Goal: Information Seeking & Learning: Learn about a topic

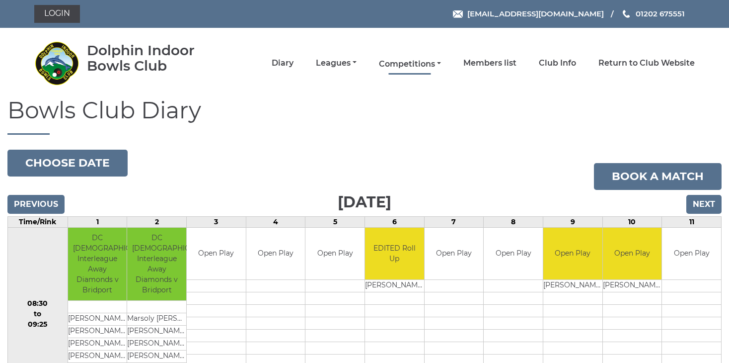
click at [409, 61] on link "Competitions" at bounding box center [410, 64] width 62 height 11
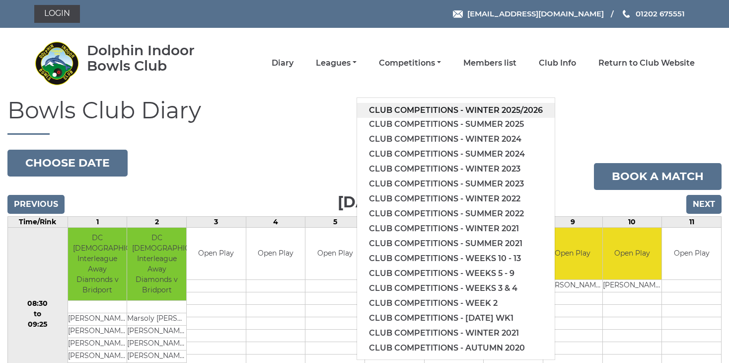
click at [429, 109] on link "Club competitions - Winter 2025/2026" at bounding box center [456, 110] width 198 height 15
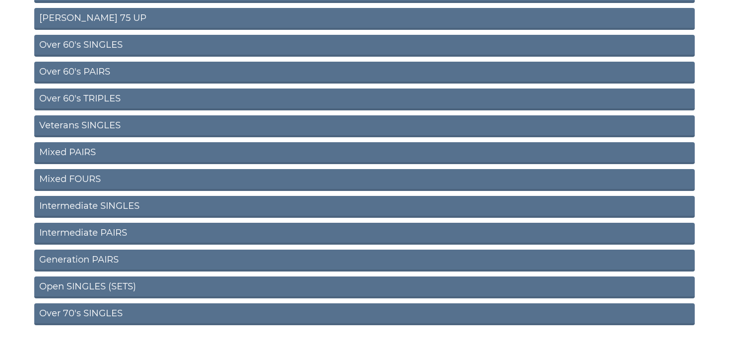
scroll to position [376, 0]
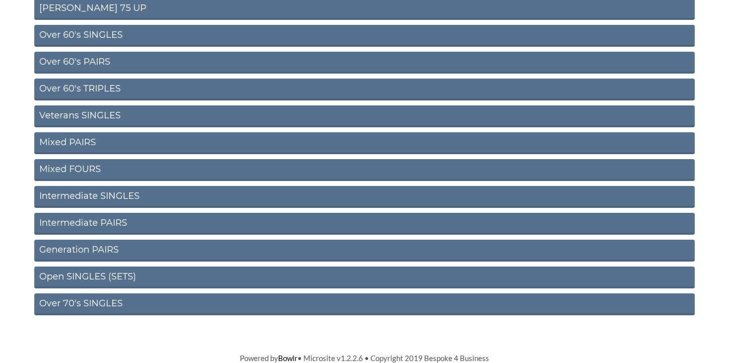
click at [73, 60] on link "Over 60's PAIRS" at bounding box center [364, 63] width 661 height 22
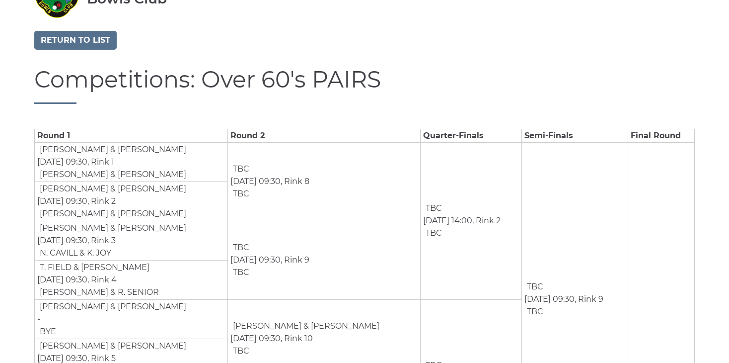
scroll to position [2, 0]
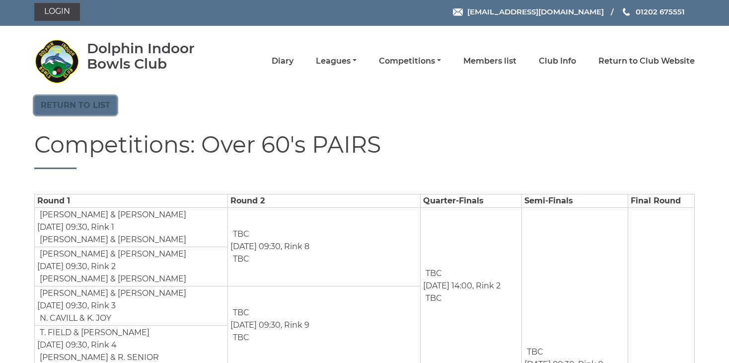
click at [105, 108] on link "Return to list" at bounding box center [75, 105] width 82 height 19
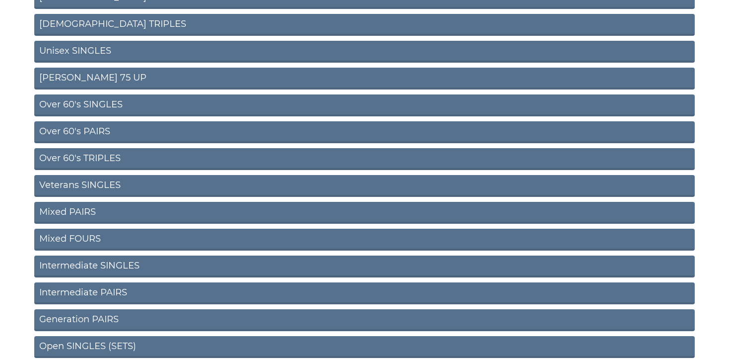
scroll to position [376, 0]
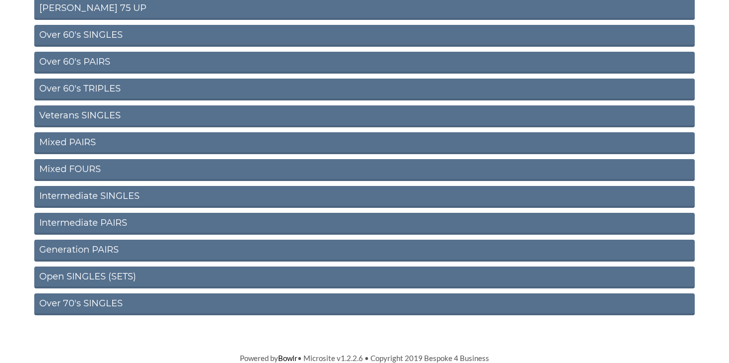
click at [82, 196] on link "Intermediate SINGLES" at bounding box center [364, 197] width 661 height 22
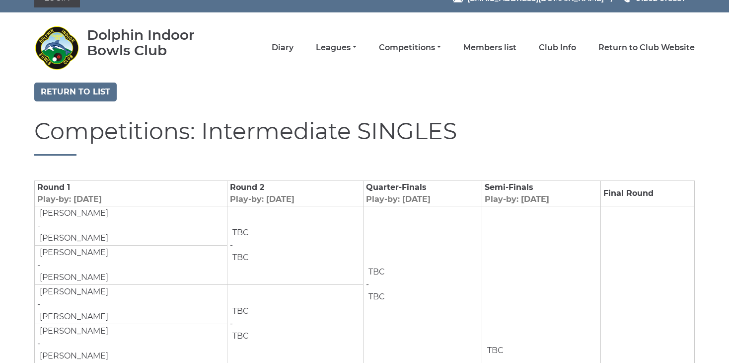
scroll to position [14, 0]
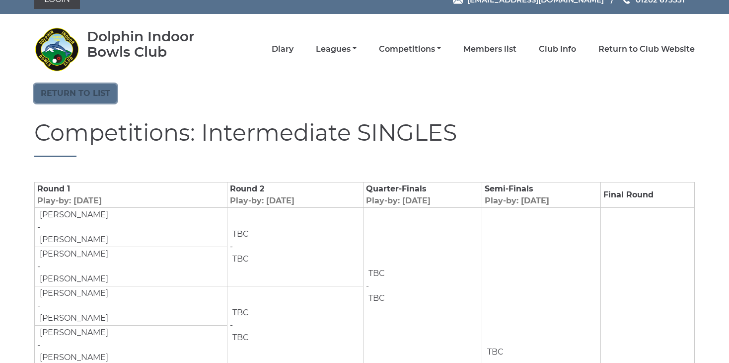
click at [75, 93] on link "Return to list" at bounding box center [75, 93] width 82 height 19
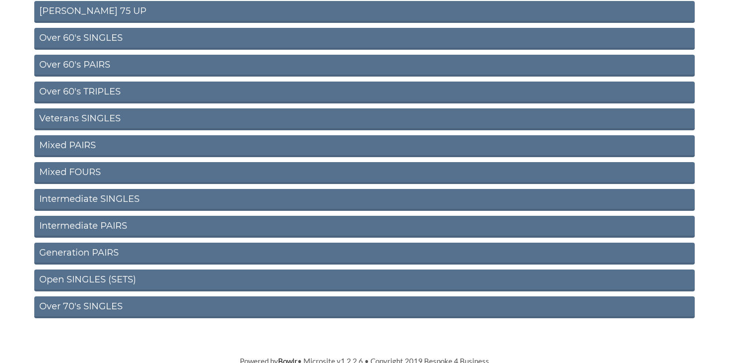
scroll to position [376, 0]
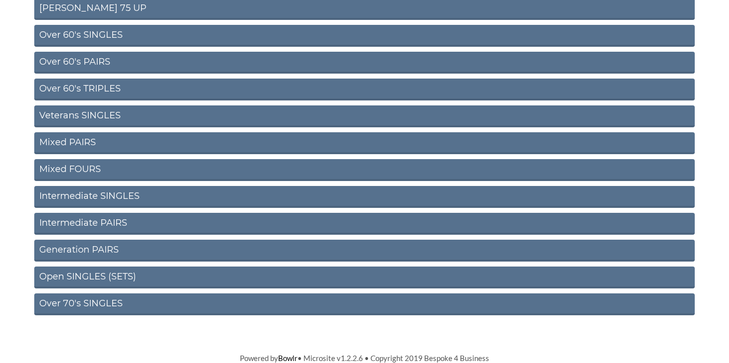
click at [80, 223] on link "Intermediate PAIRS" at bounding box center [364, 224] width 661 height 22
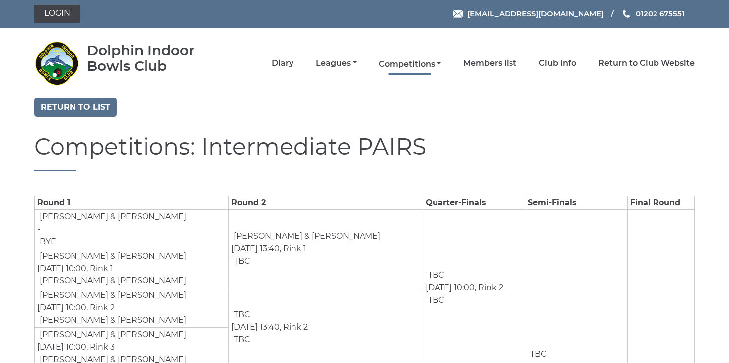
click at [403, 63] on link "Competitions" at bounding box center [410, 64] width 62 height 11
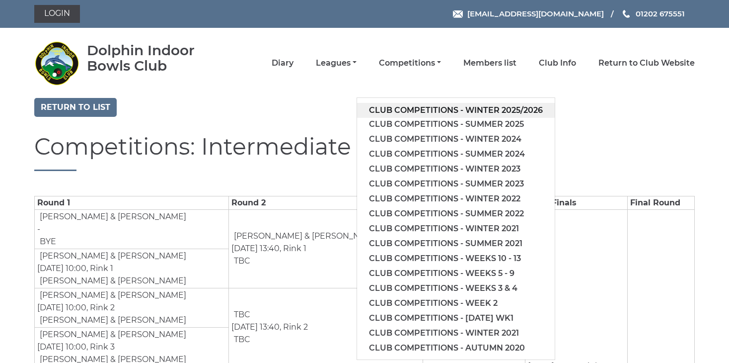
click at [434, 108] on link "Club competitions - Winter 2025/2026" at bounding box center [456, 110] width 198 height 15
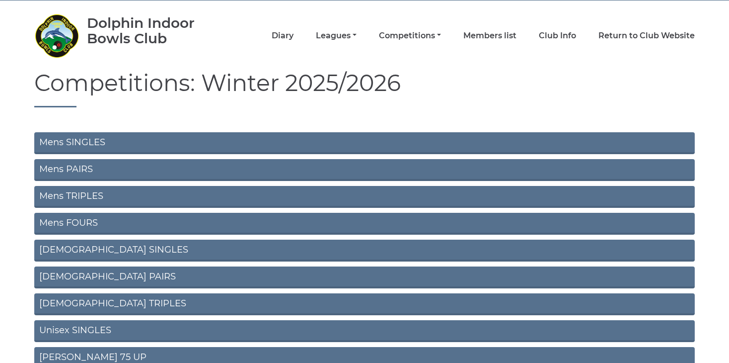
scroll to position [50, 0]
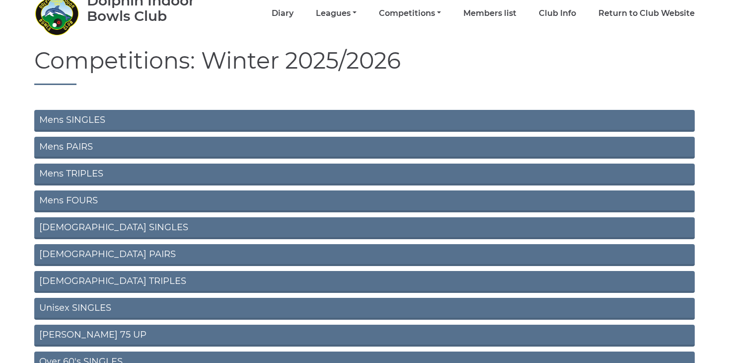
click at [83, 174] on link "Mens TRIPLES" at bounding box center [364, 174] width 661 height 22
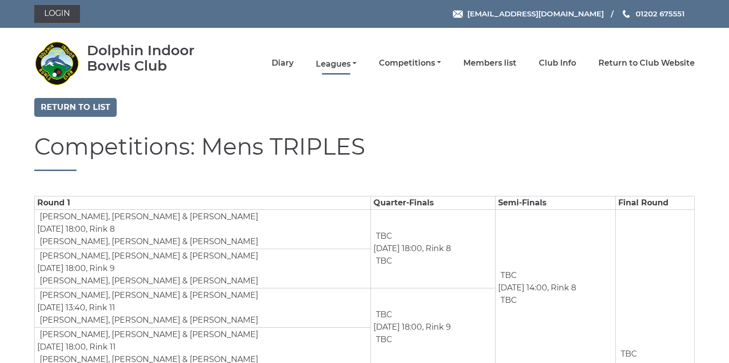
click at [326, 62] on link "Leagues" at bounding box center [336, 64] width 41 height 11
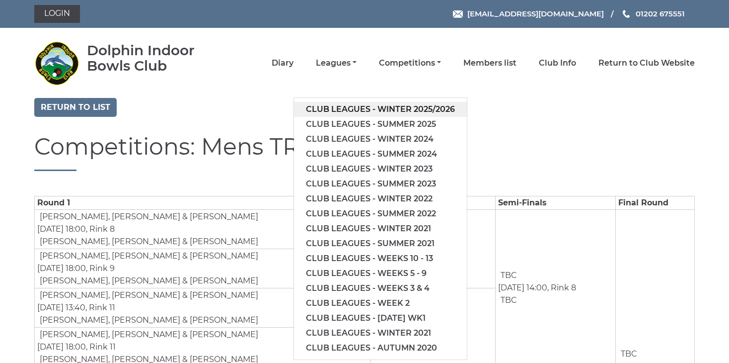
click at [381, 107] on link "Club leagues - Winter 2025/2026" at bounding box center [380, 109] width 173 height 15
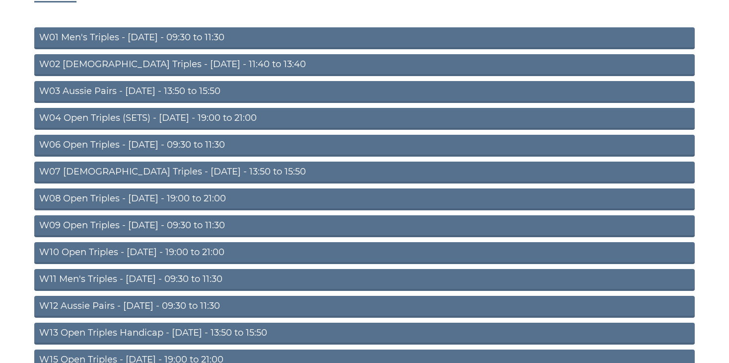
scroll to position [199, 0]
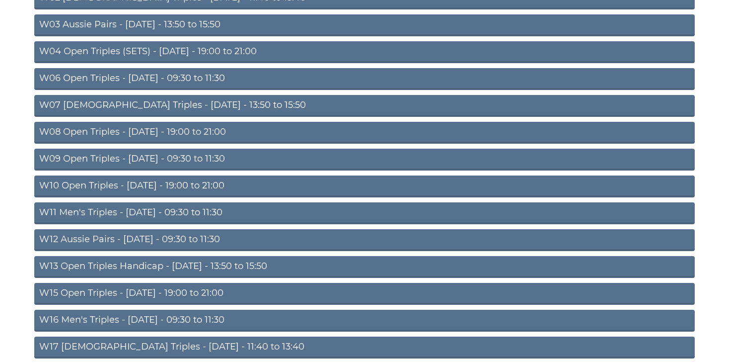
click at [174, 215] on link "W11 Men's Triples - [DATE] - 09:30 to 11:30" at bounding box center [364, 213] width 661 height 22
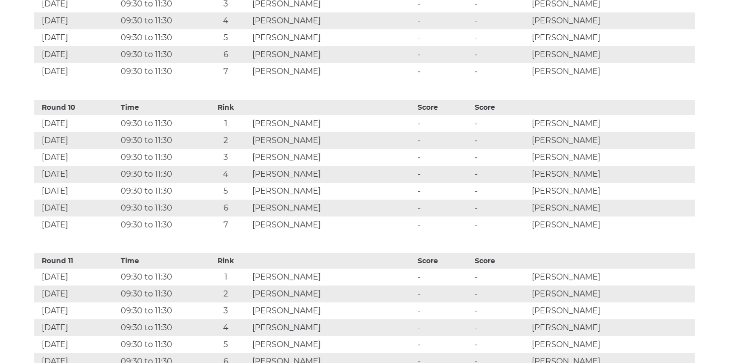
scroll to position [1888, 0]
